Goal: Navigation & Orientation: Understand site structure

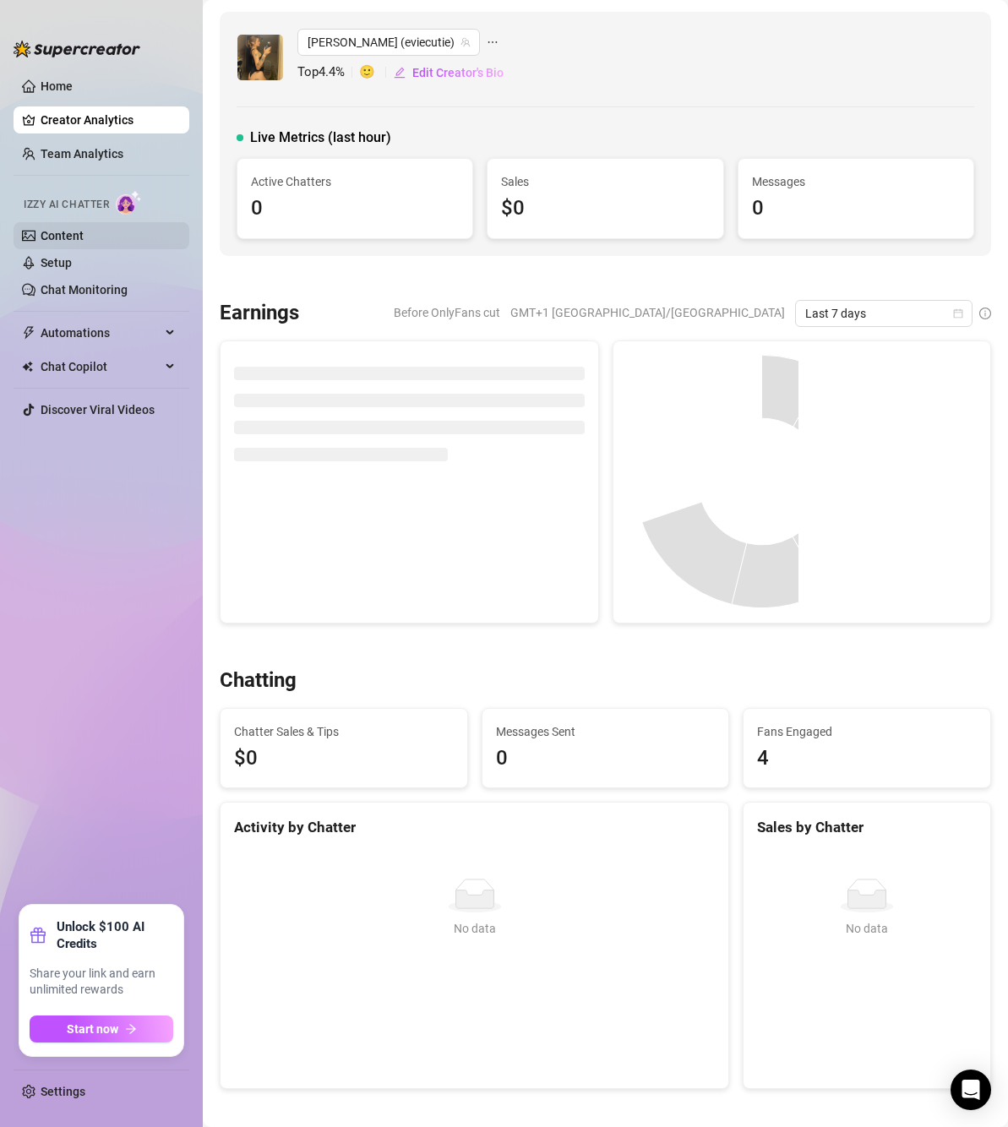
click at [84, 229] on link "Content" at bounding box center [62, 236] width 43 height 14
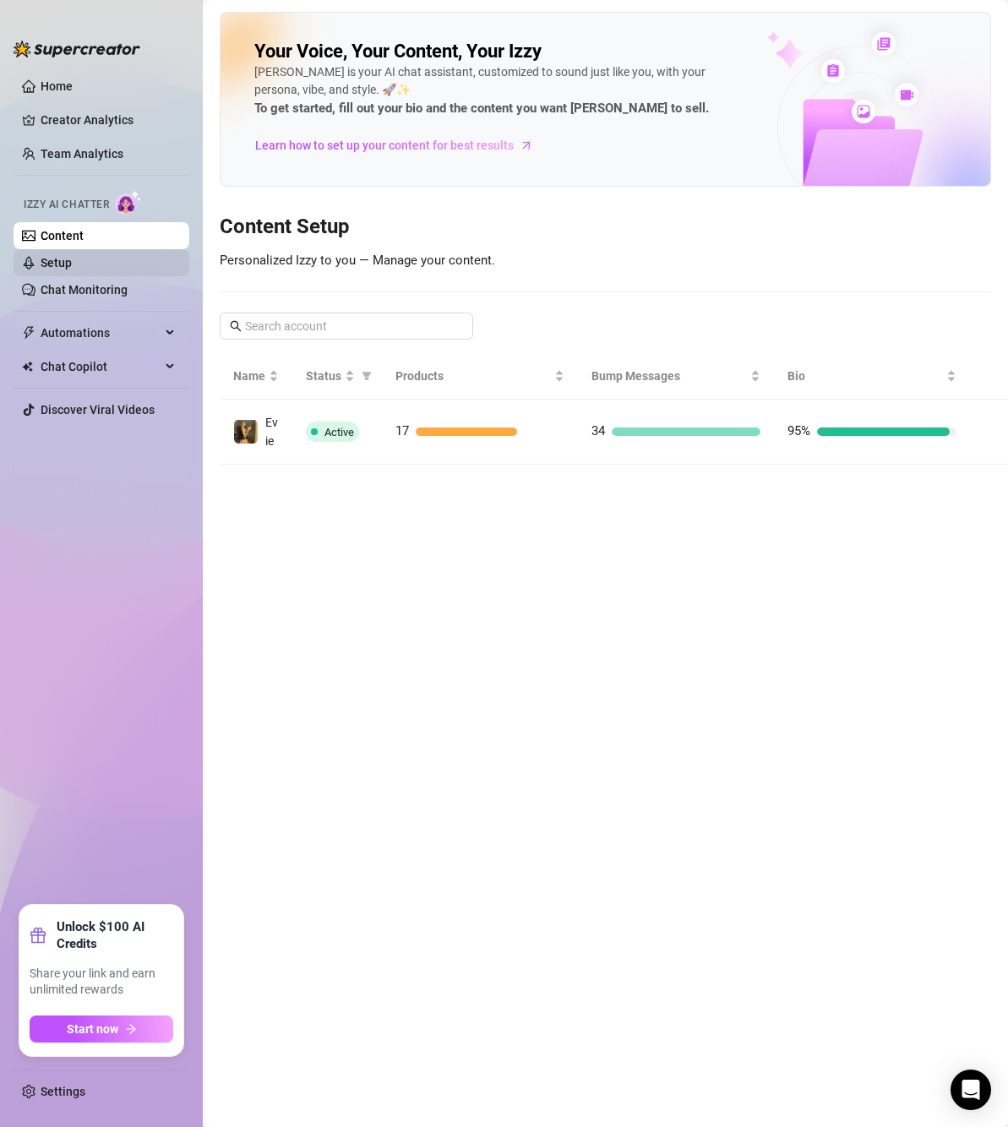
click at [72, 263] on link "Setup" at bounding box center [56, 263] width 31 height 14
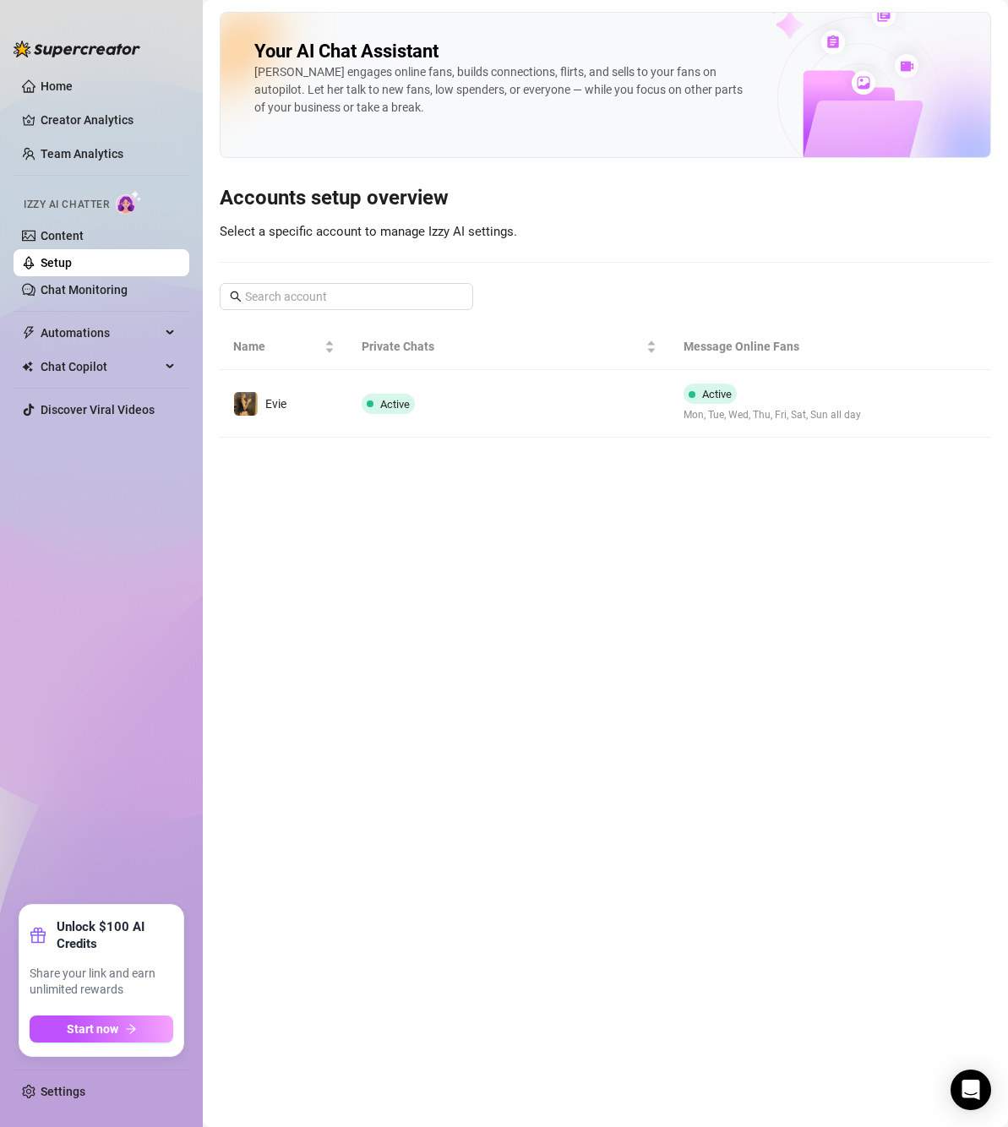
click at [523, 482] on main "Your AI Chat Assistant [PERSON_NAME] engages online fans, builds connections, f…" at bounding box center [605, 563] width 805 height 1127
click at [89, 154] on link "Team Analytics" at bounding box center [82, 154] width 83 height 14
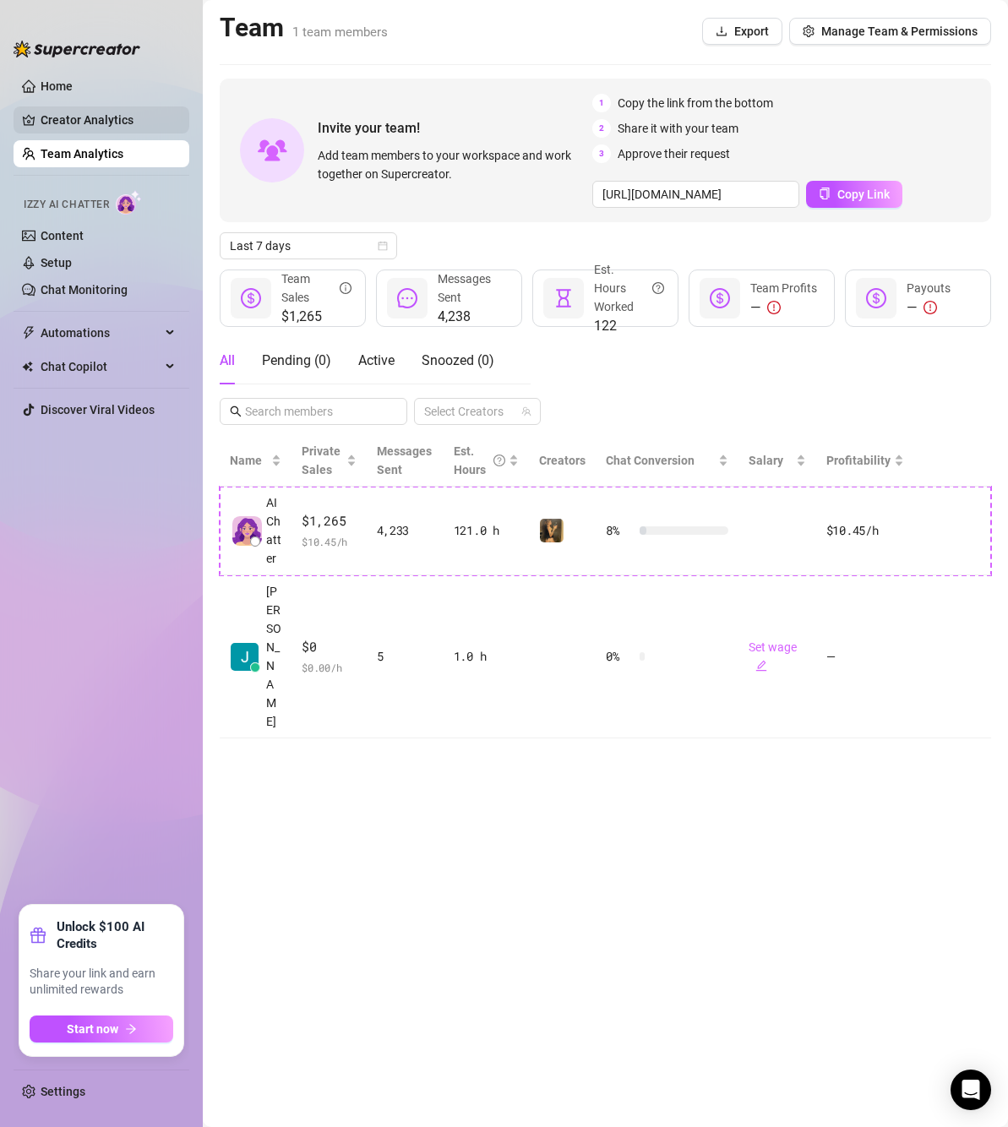
click at [42, 120] on link "Creator Analytics" at bounding box center [108, 119] width 135 height 27
